Goal: Use online tool/utility: Use online tool/utility

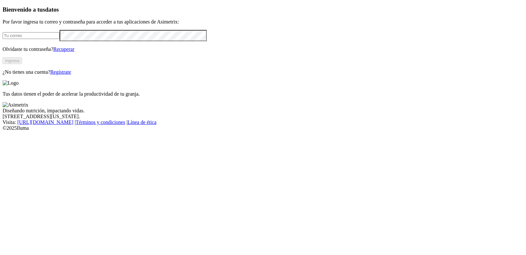
type input "[PERSON_NAME][EMAIL_ADDRESS][DOMAIN_NAME]"
click at [22, 64] on button "Ingresa" at bounding box center [12, 60] width 19 height 7
